Goal: Task Accomplishment & Management: Manage account settings

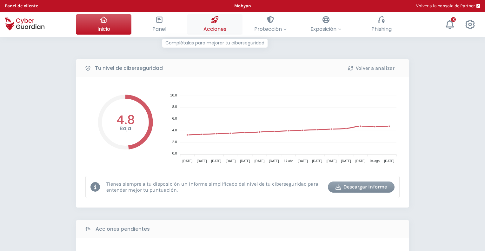
click at [218, 24] on div at bounding box center [215, 19] width 7 height 11
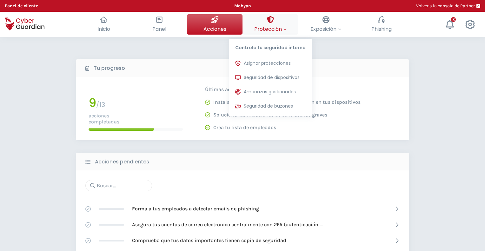
click at [253, 34] on div "Controla tu seguridad interna Asignar protecciones Asigna las licencias de prot…" at bounding box center [270, 75] width 83 height 82
click at [262, 76] on span "Seguridad de dispositivos" at bounding box center [272, 77] width 56 height 7
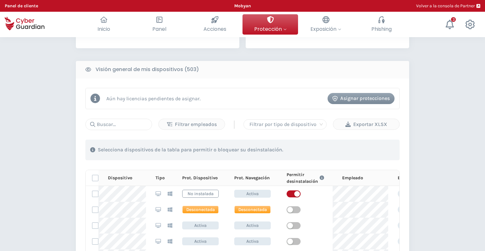
scroll to position [254, 0]
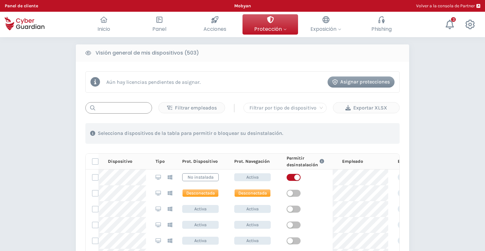
click at [116, 109] on input "text" at bounding box center [118, 107] width 67 height 11
paste input "MNT-BRJ210VX3P"
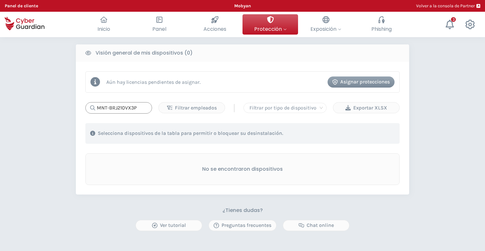
drag, startPoint x: 144, startPoint y: 106, endPoint x: 66, endPoint y: 105, distance: 77.2
click at [66, 105] on div "PROTECCIÓN > Seguridad de dispositivos ¿Cómo funciona? Añade empleados Instala …" at bounding box center [242, 56] width 485 height 547
paste input "09VX0B"
type input "MNT-BRJ209VX0B"
drag, startPoint x: 143, startPoint y: 108, endPoint x: 83, endPoint y: 108, distance: 60.4
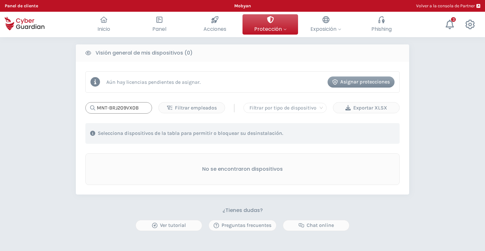
click at [84, 108] on div "Aún hay licencias pendientes de asignar. Asignar protecciones MNT-BRJ209VX0B Fi…" at bounding box center [243, 128] width 334 height 133
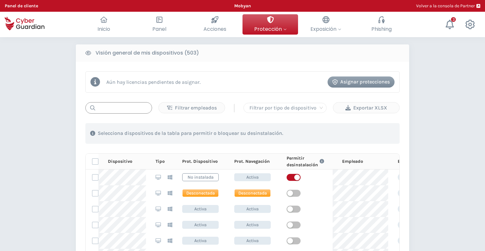
paste input "MNT-BRJ209VX1D"
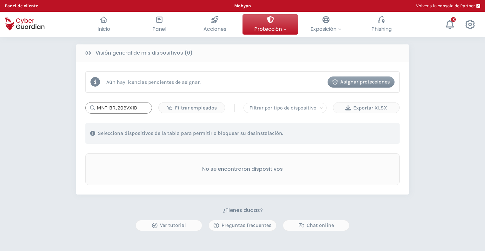
type input "MNT-BRJ209VX1D"
drag, startPoint x: 141, startPoint y: 109, endPoint x: 82, endPoint y: 105, distance: 59.5
click at [83, 106] on div "Aún hay licencias pendientes de asignar. Asignar protecciones MNT-BRJ209VX1D Fi…" at bounding box center [243, 128] width 334 height 133
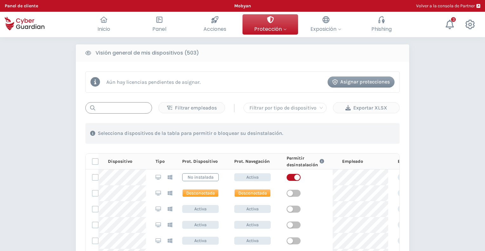
paste input "MNT-BRJ209VWWS"
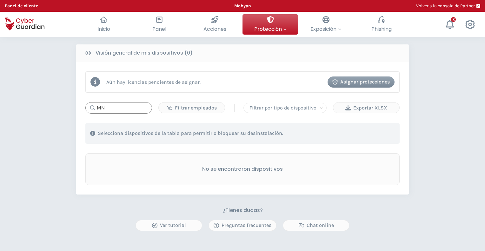
type input "M"
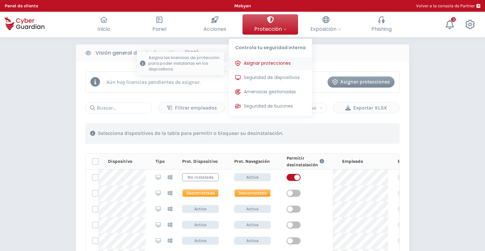
click at [273, 64] on span "Asignar protecciones" at bounding box center [267, 63] width 47 height 7
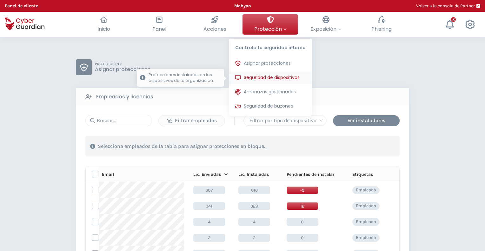
click at [275, 78] on span "Seguridad de dispositivos" at bounding box center [272, 77] width 56 height 7
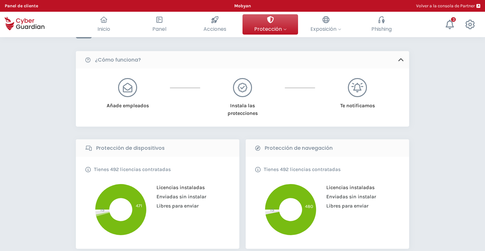
scroll to position [64, 0]
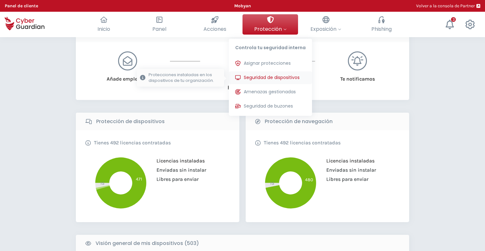
click at [270, 77] on span "Seguridad de dispositivos" at bounding box center [272, 77] width 56 height 7
click at [266, 77] on span "Seguridad de dispositivos" at bounding box center [272, 77] width 56 height 7
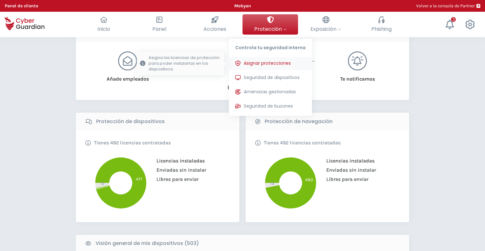
click at [268, 61] on span "Asignar protecciones" at bounding box center [267, 63] width 47 height 7
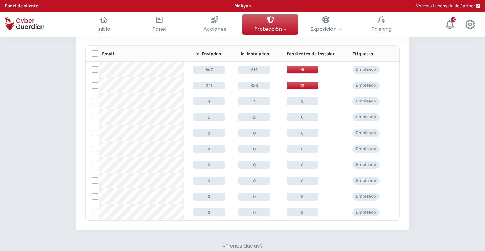
scroll to position [95, 0]
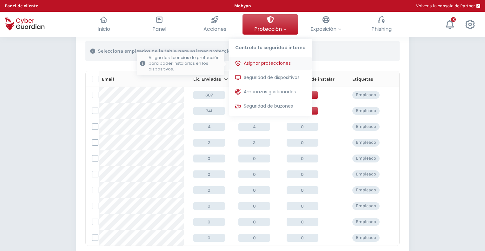
click at [267, 66] on span "Asignar protecciones" at bounding box center [267, 63] width 47 height 7
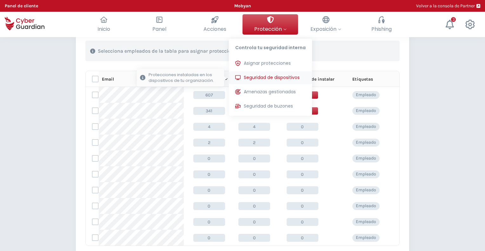
click at [267, 75] on span "Seguridad de dispositivos" at bounding box center [272, 77] width 56 height 7
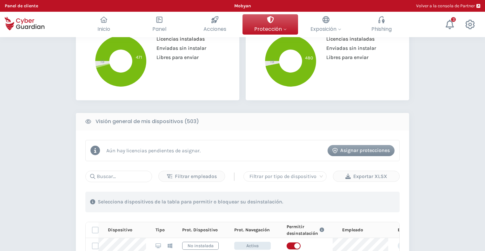
scroll to position [191, 0]
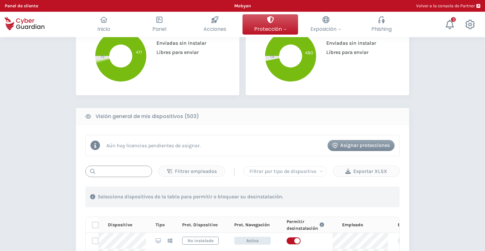
click at [125, 171] on input "text" at bounding box center [118, 171] width 67 height 11
paste input "PD1932"
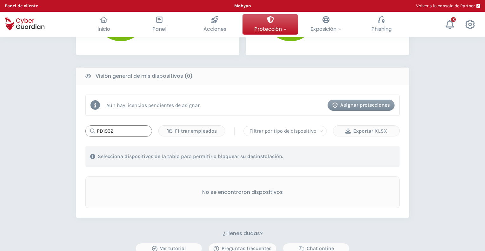
scroll to position [286, 0]
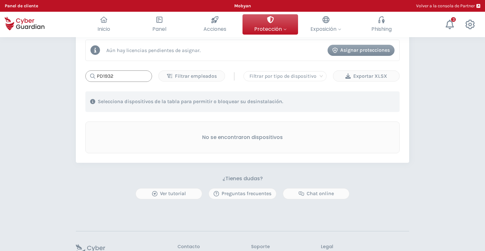
drag, startPoint x: 128, startPoint y: 79, endPoint x: 73, endPoint y: 77, distance: 54.7
click at [73, 77] on div "PROTECCIÓN > Seguridad de dispositivos ¿Cómo funciona? Añade empleados Instala …" at bounding box center [242, 24] width 485 height 547
paste input "1690"
click at [74, 85] on div "PROTECCIÓN > Seguridad de dispositivos ¿Cómo funciona? Añade empleados Instala …" at bounding box center [242, 24] width 485 height 547
drag, startPoint x: 125, startPoint y: 78, endPoint x: 84, endPoint y: 76, distance: 41.7
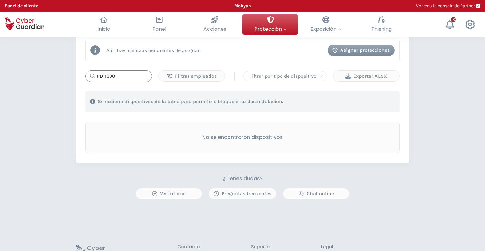
click at [84, 76] on div "Aún hay licencias pendientes de asignar. Asignar protecciones PD11690 Filtrar e…" at bounding box center [243, 96] width 334 height 133
paste input "MNT-BRJ150SGFJ"
drag, startPoint x: 138, startPoint y: 77, endPoint x: 77, endPoint y: 74, distance: 61.4
click at [77, 74] on div "Aún hay licencias pendientes de asignar. Asignar protecciones MNT-BRJ150SGFJ Fi…" at bounding box center [243, 96] width 334 height 133
paste input "224Z0Q3"
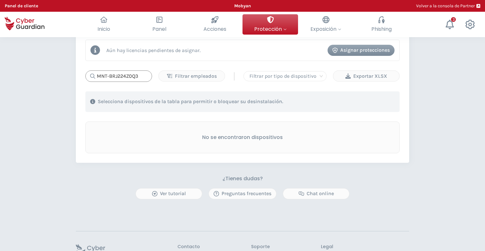
type input "MNT-BRJ224Z0Q3"
click at [70, 82] on div "PROTECCIÓN > Seguridad de dispositivos ¿Cómo funciona? Añade empleados Instala …" at bounding box center [242, 24] width 485 height 547
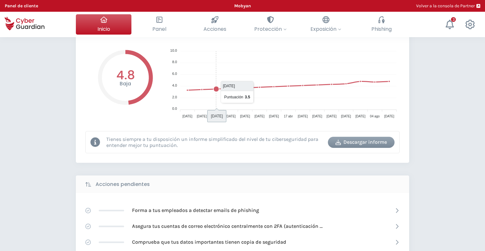
scroll to position [159, 0]
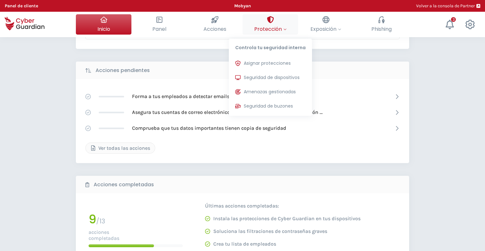
click at [271, 28] on span "Protección" at bounding box center [270, 29] width 32 height 8
click at [276, 76] on span "Seguridad de dispositivos" at bounding box center [272, 77] width 56 height 7
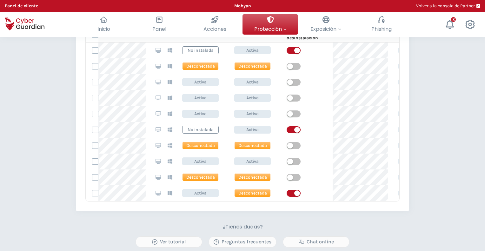
scroll to position [127, 0]
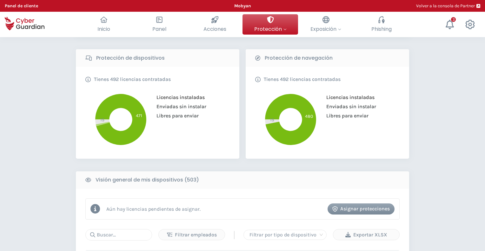
drag, startPoint x: 69, startPoint y: 122, endPoint x: 59, endPoint y: 133, distance: 14.2
click at [59, 132] on div "PROTECCIÓN > Seguridad de dispositivos ¿Cómo funciona? Añade empleados Instala …" at bounding box center [242, 255] width 485 height 691
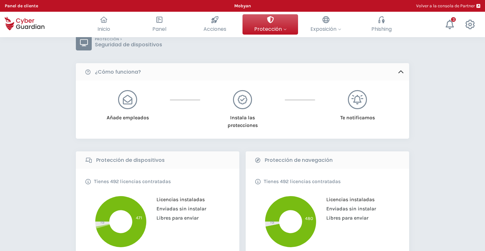
scroll to position [0, 0]
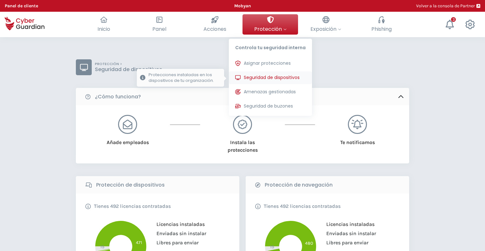
click at [277, 78] on span "Seguridad de dispositivos" at bounding box center [272, 77] width 56 height 7
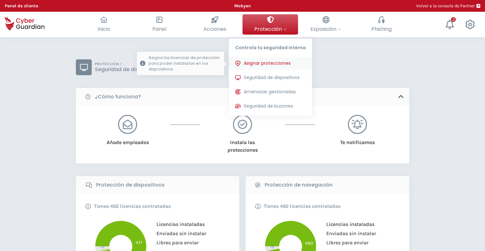
click at [272, 64] on span "Asignar protecciones" at bounding box center [267, 63] width 47 height 7
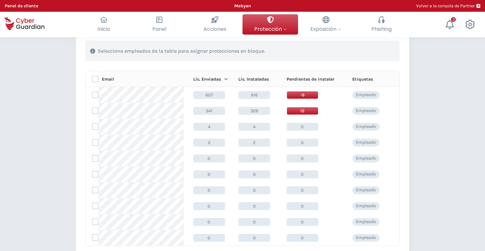
scroll to position [64, 0]
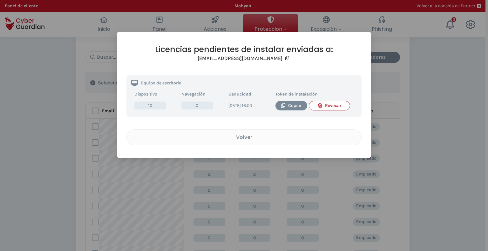
click at [330, 104] on div "Revocar" at bounding box center [329, 105] width 31 height 7
click at [328, 106] on div "Revocar" at bounding box center [329, 105] width 31 height 7
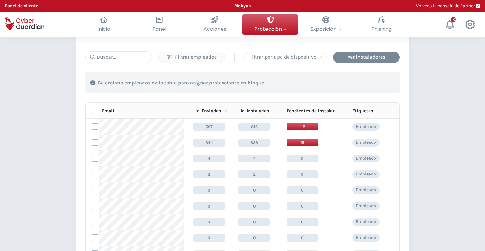
click at [428, 111] on div "PROTECCIÓN > Asignar protecciones Empleados y licencias Filtrar empleados | Fil…" at bounding box center [242, 199] width 485 height 450
click at [300, 124] on span "-19" at bounding box center [303, 127] width 32 height 8
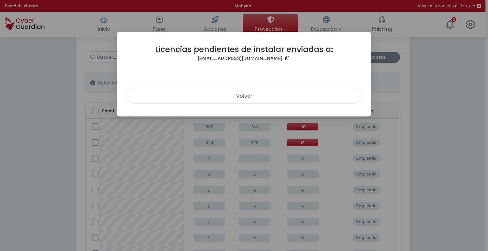
click at [273, 100] on div "Volver" at bounding box center [244, 96] width 225 height 8
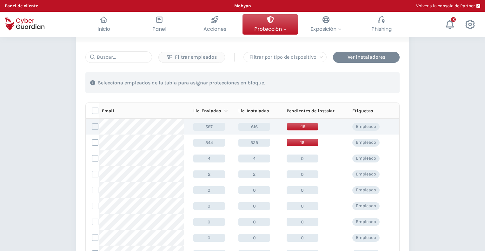
click at [252, 128] on span "616" at bounding box center [255, 127] width 32 height 8
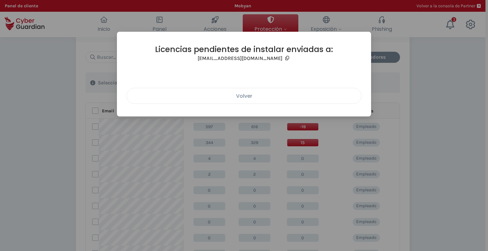
click at [240, 96] on div "Volver" at bounding box center [244, 96] width 225 height 8
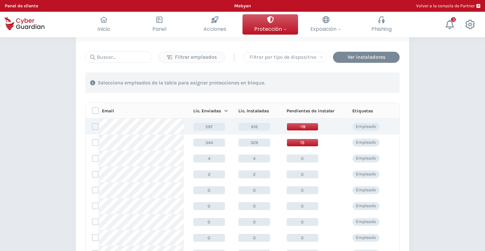
click at [207, 125] on span "597" at bounding box center [209, 127] width 32 height 8
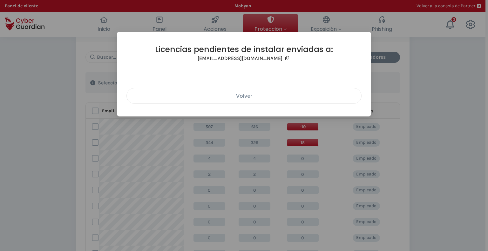
click at [240, 98] on div "Volver" at bounding box center [244, 96] width 225 height 8
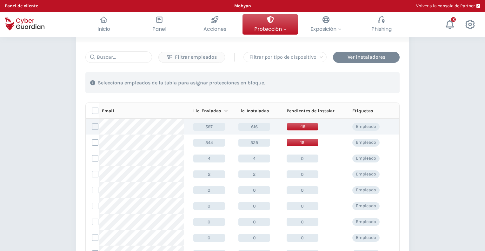
click at [298, 125] on span "-19" at bounding box center [303, 127] width 32 height 8
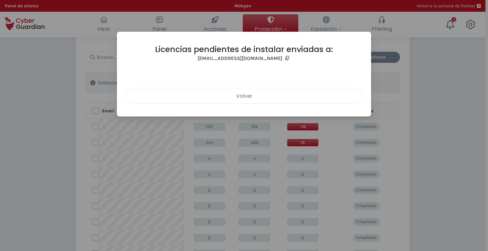
click at [241, 96] on div "Volver" at bounding box center [244, 96] width 225 height 8
click at [53, 114] on div "Licencias pendientes de instalar enviadas a: cyberguardian@mobyan.com.br Volver" at bounding box center [244, 125] width 488 height 251
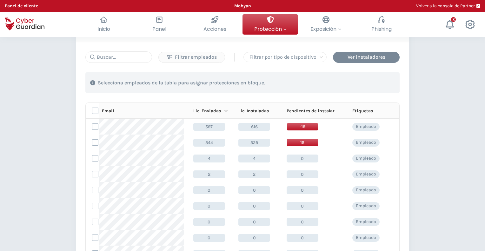
scroll to position [95, 0]
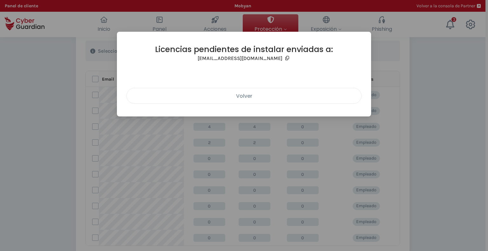
click at [234, 98] on div "Volver" at bounding box center [244, 96] width 225 height 8
click at [227, 95] on div "Volver" at bounding box center [244, 96] width 225 height 8
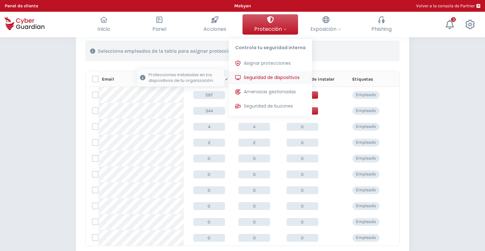
click at [274, 75] on span "Seguridad de dispositivos" at bounding box center [272, 77] width 56 height 7
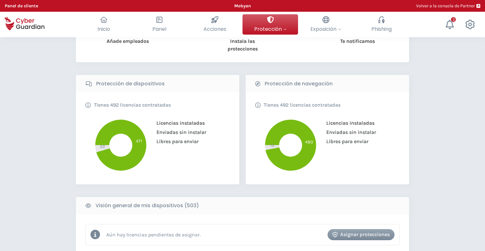
scroll to position [95, 0]
